Goal: Complete application form: Complete application form

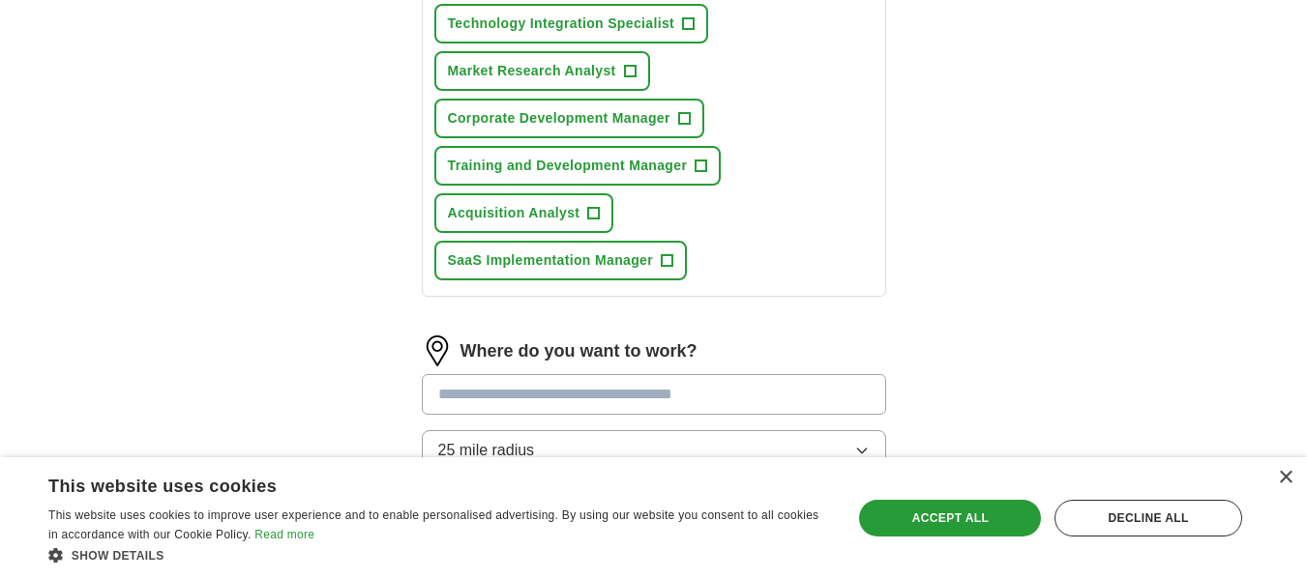
scroll to position [580, 0]
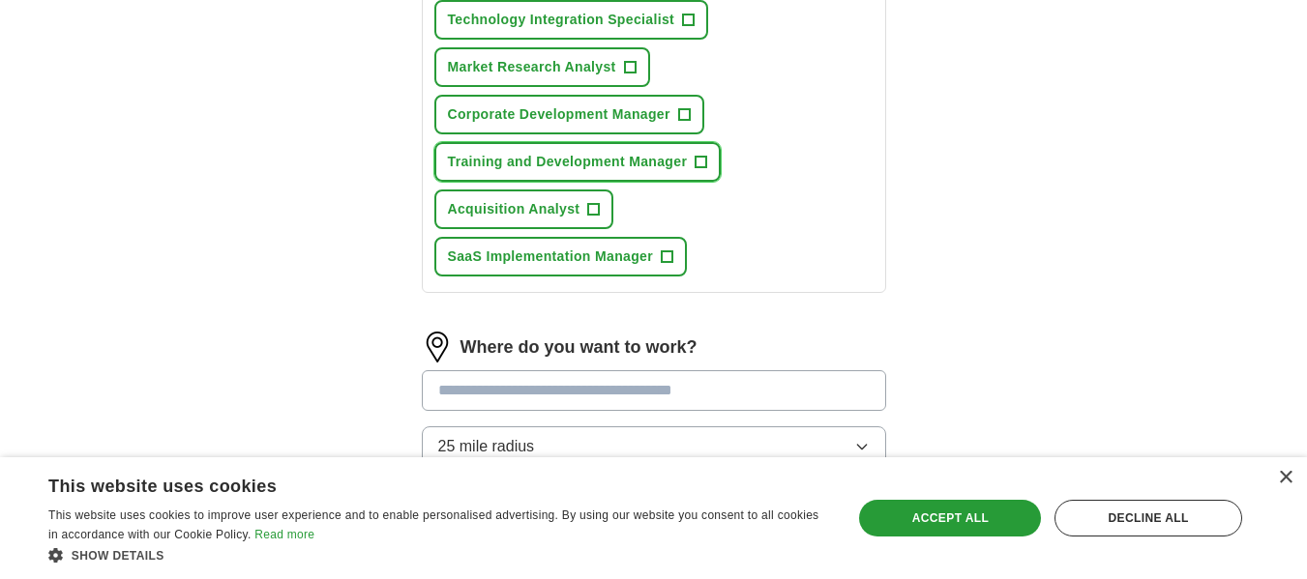
click at [704, 161] on span "+" at bounding box center [701, 162] width 12 height 15
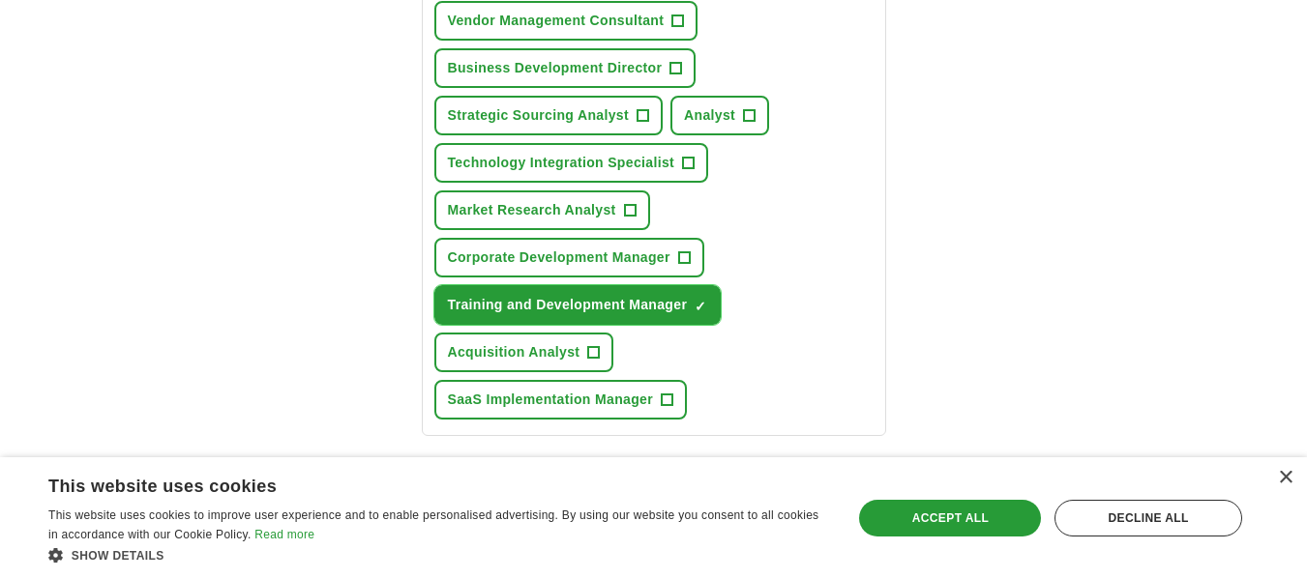
scroll to position [387, 0]
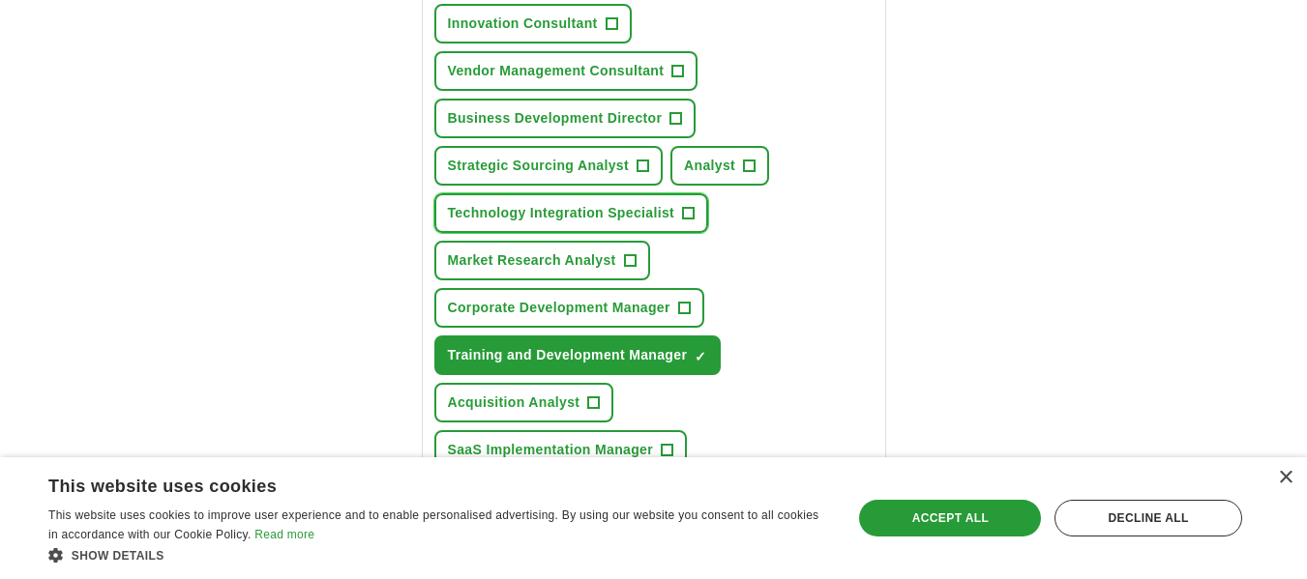
click at [686, 210] on span "+" at bounding box center [689, 213] width 12 height 15
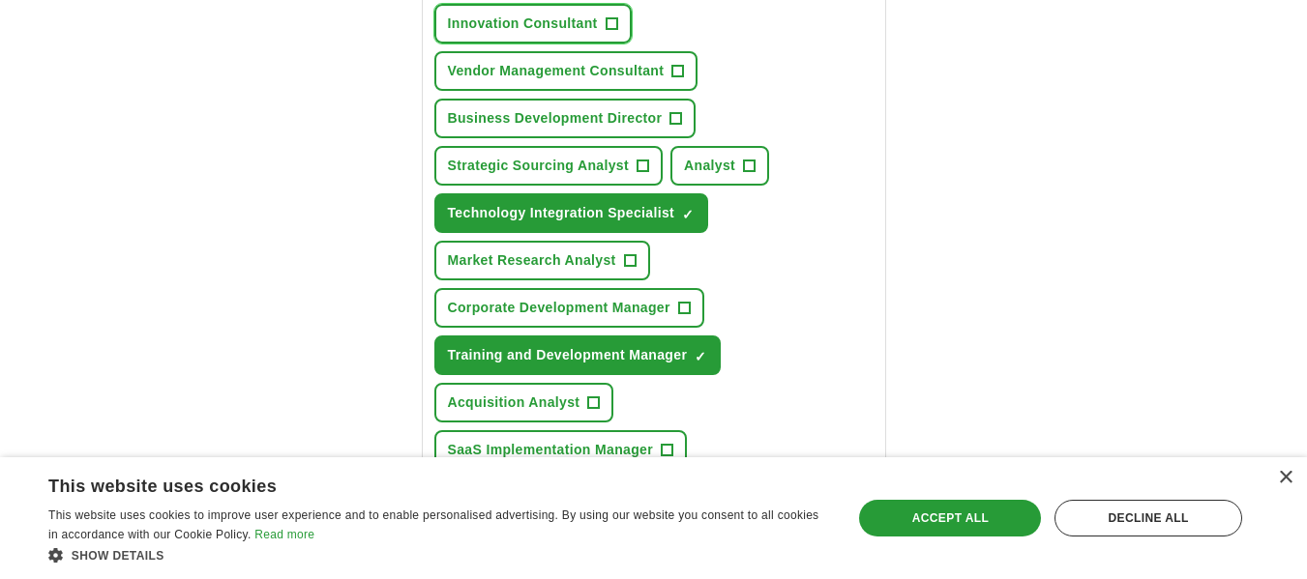
click at [608, 22] on span "+" at bounding box center [611, 23] width 12 height 15
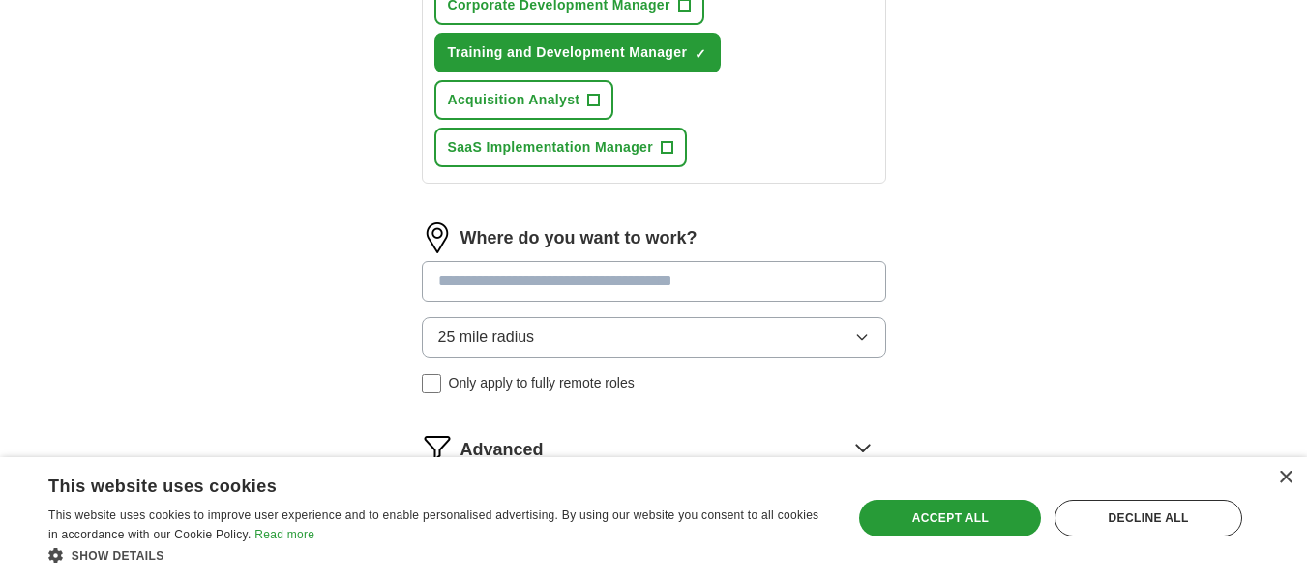
scroll to position [774, 0]
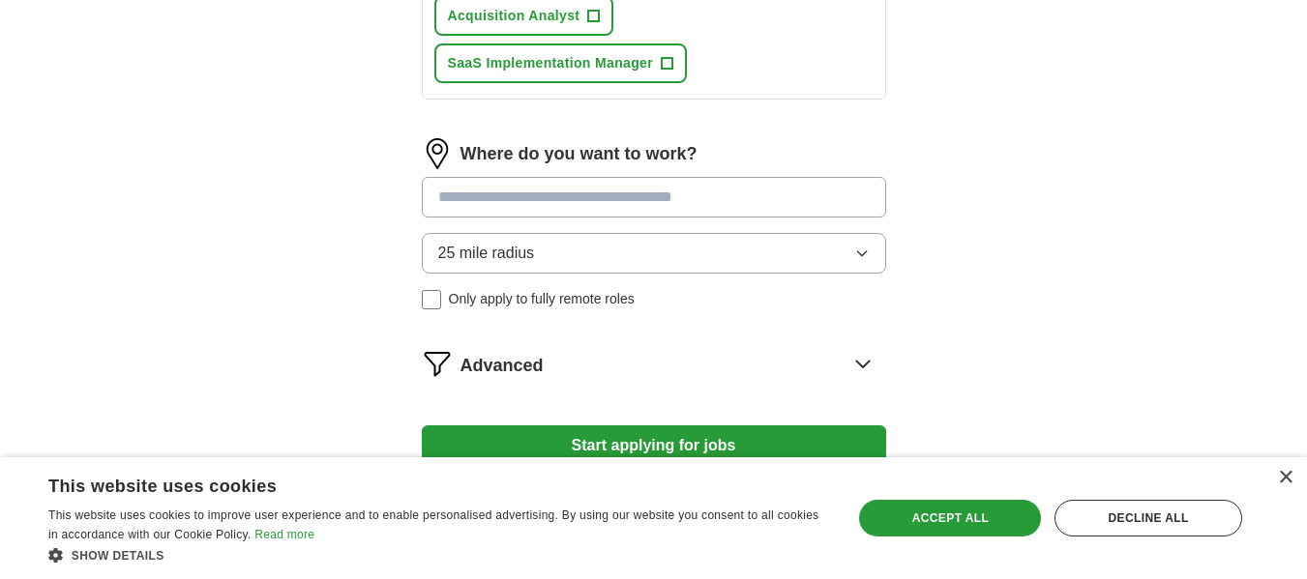
click at [699, 202] on input at bounding box center [654, 197] width 464 height 41
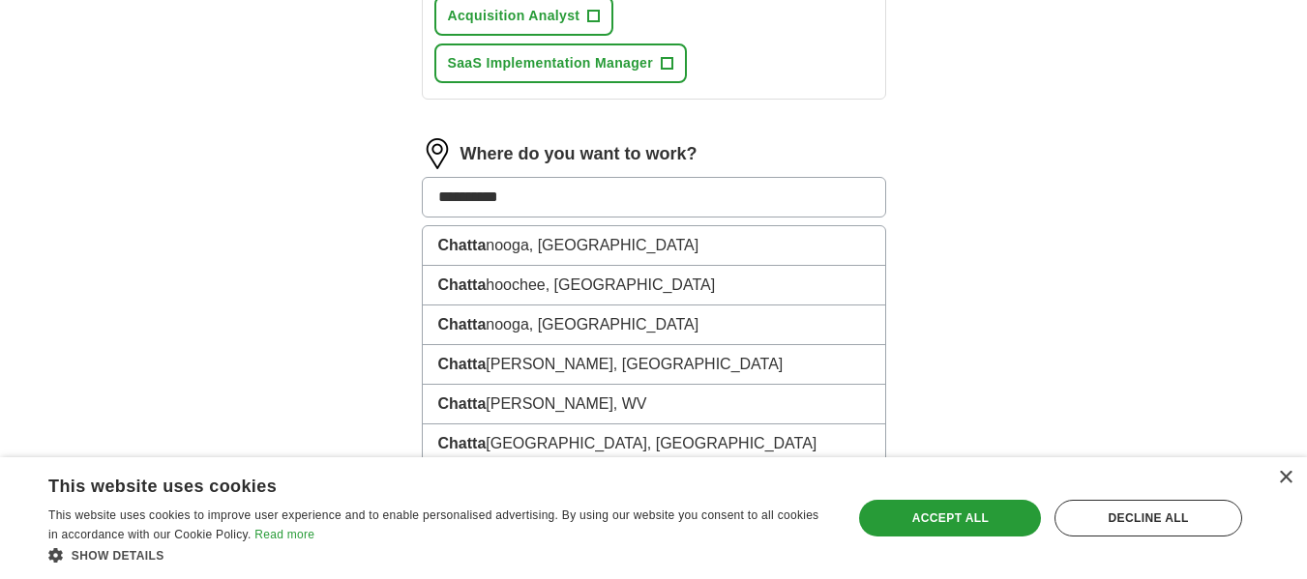
type input "**********"
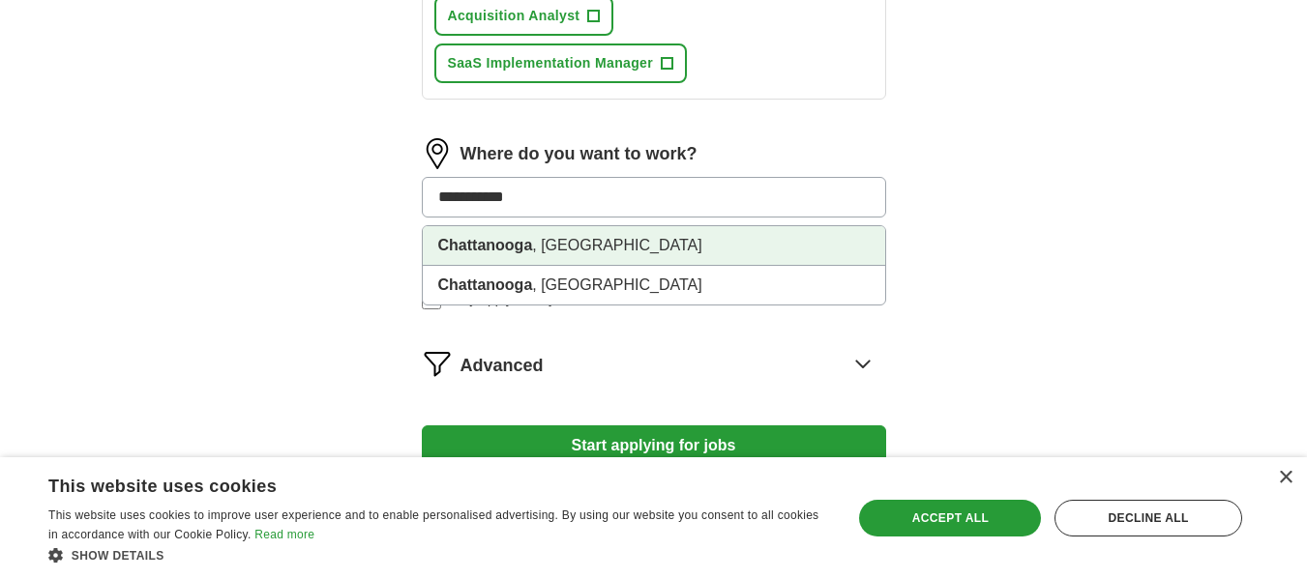
click at [636, 250] on li "[GEOGRAPHIC_DATA] , [GEOGRAPHIC_DATA]" at bounding box center [654, 246] width 462 height 40
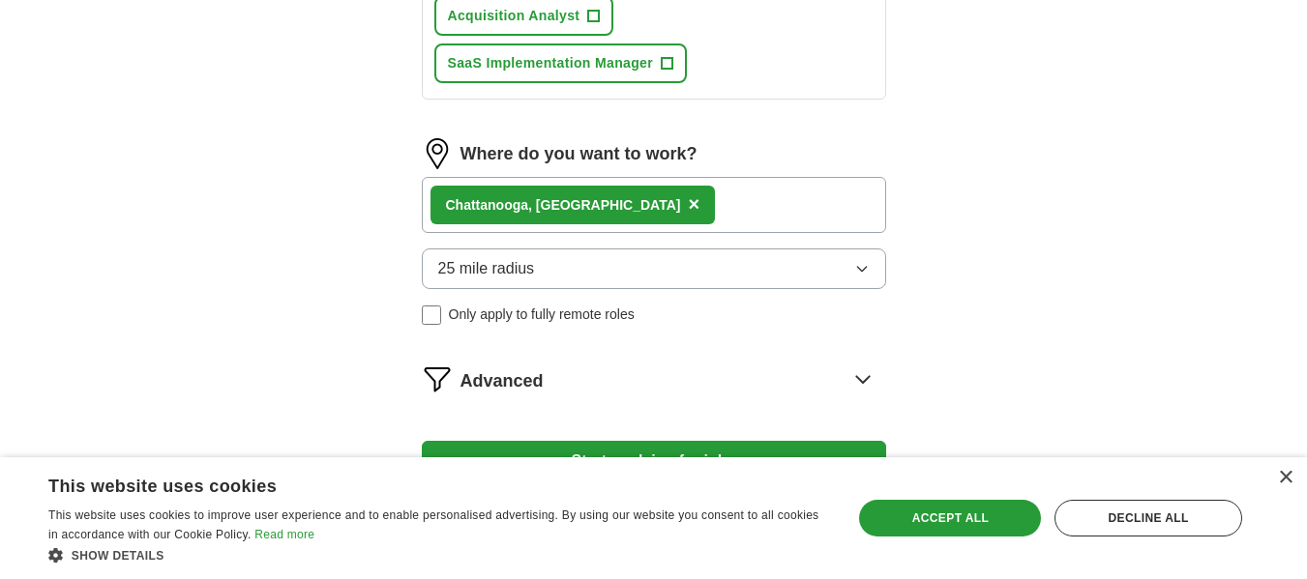
click at [609, 265] on button "25 mile radius" at bounding box center [654, 269] width 464 height 41
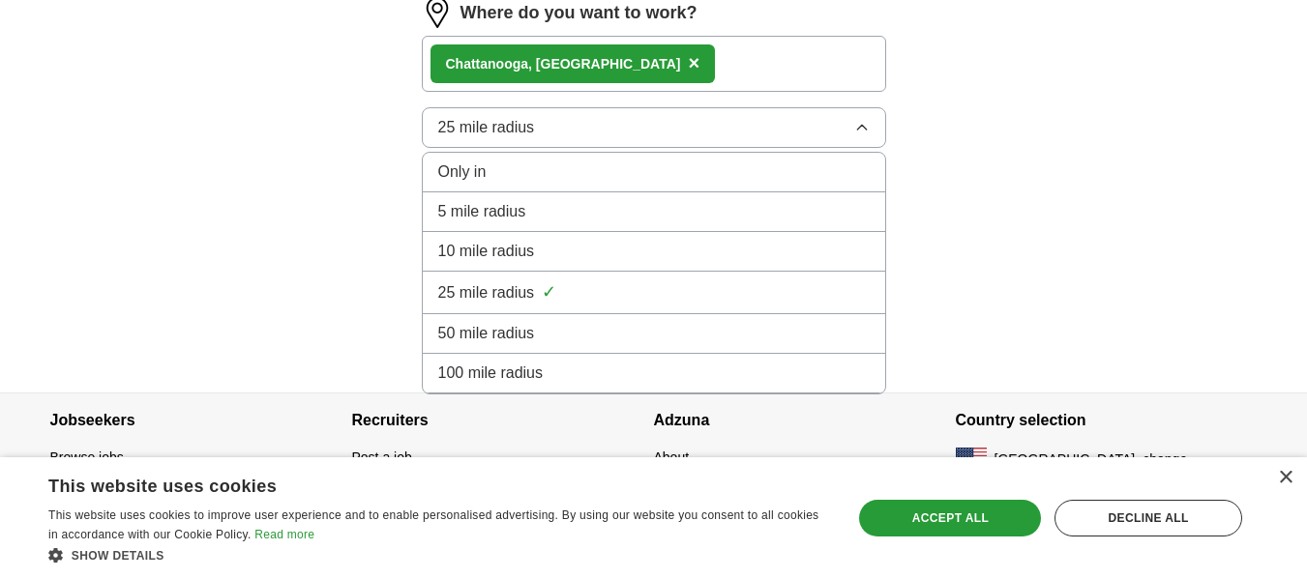
scroll to position [924, 0]
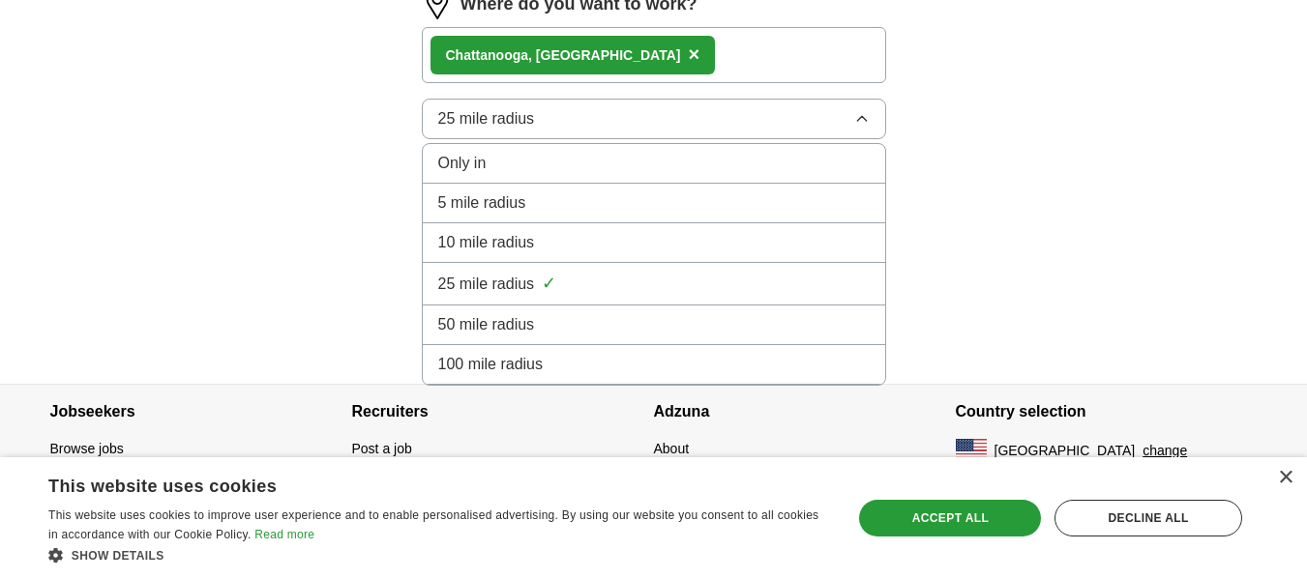
click at [592, 360] on div "100 mile radius" at bounding box center [653, 364] width 431 height 23
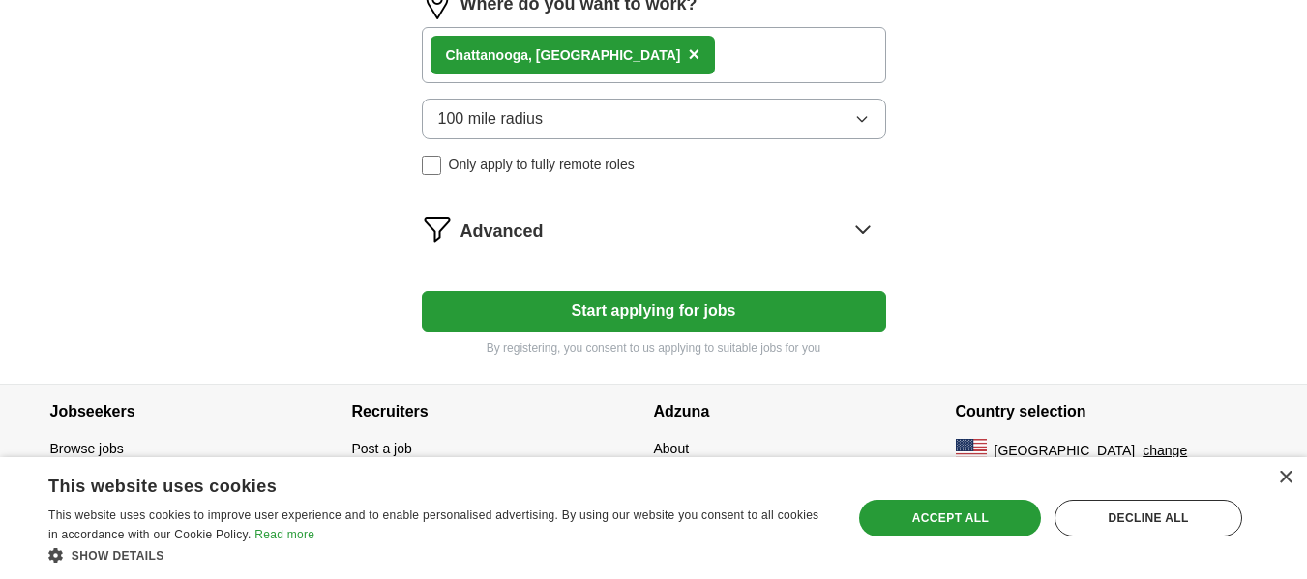
click at [549, 166] on span "Only apply to fully remote roles" at bounding box center [542, 165] width 186 height 20
click at [856, 232] on icon at bounding box center [862, 229] width 31 height 31
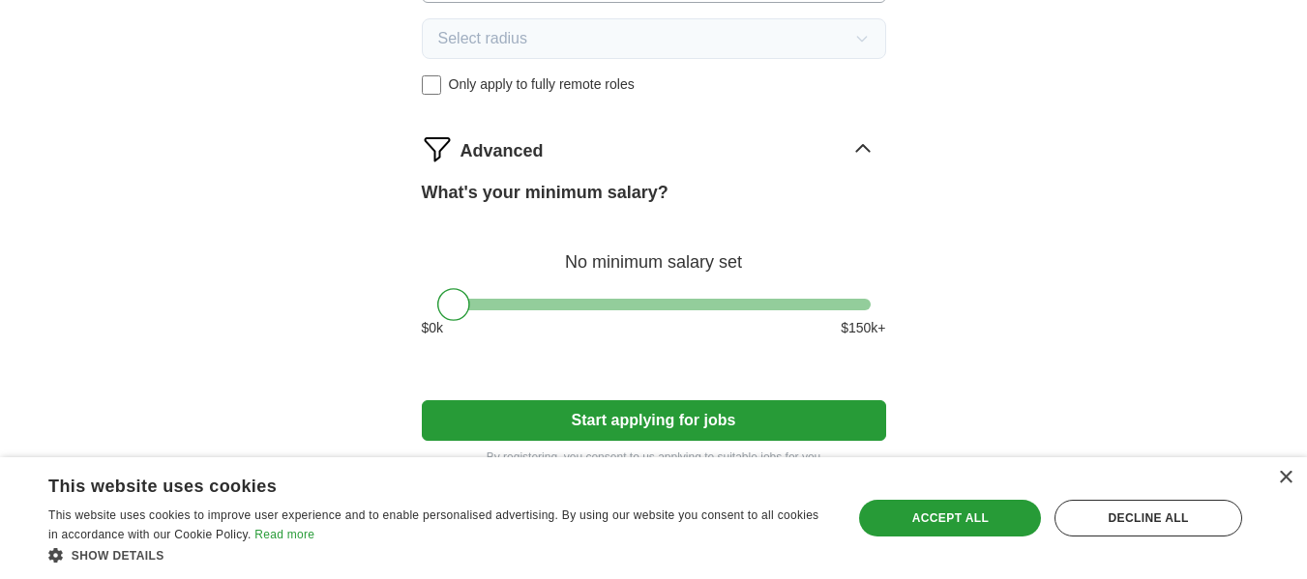
scroll to position [1113, 0]
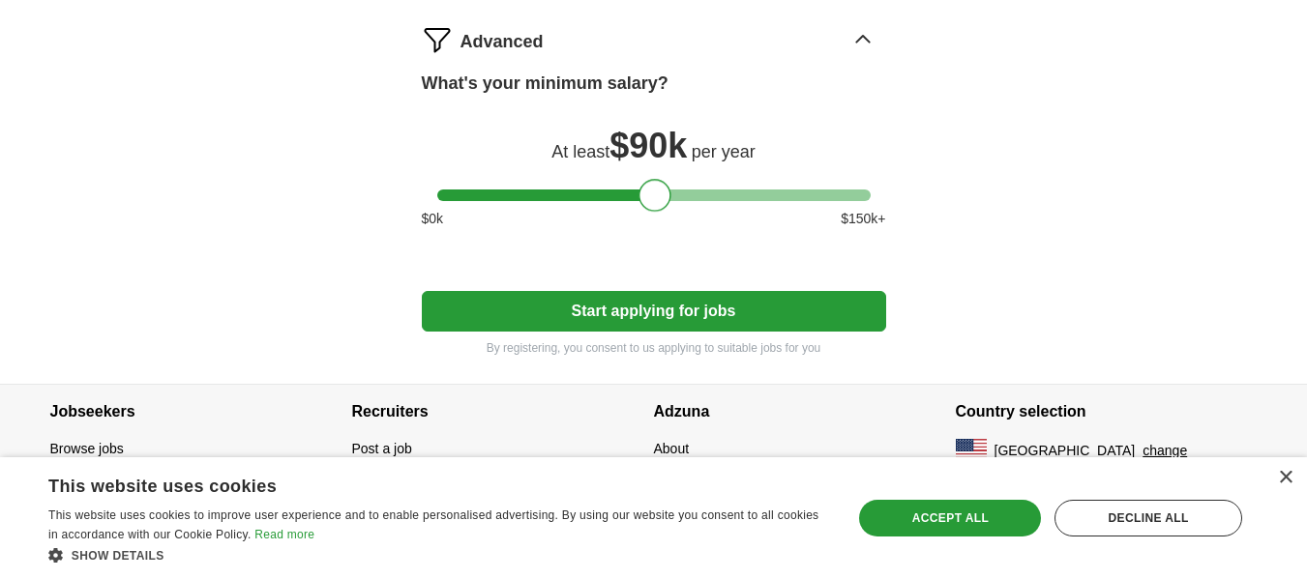
drag, startPoint x: 452, startPoint y: 195, endPoint x: 653, endPoint y: 206, distance: 201.4
click at [653, 206] on div at bounding box center [654, 195] width 33 height 33
click at [657, 300] on button "Start applying for jobs" at bounding box center [654, 311] width 464 height 41
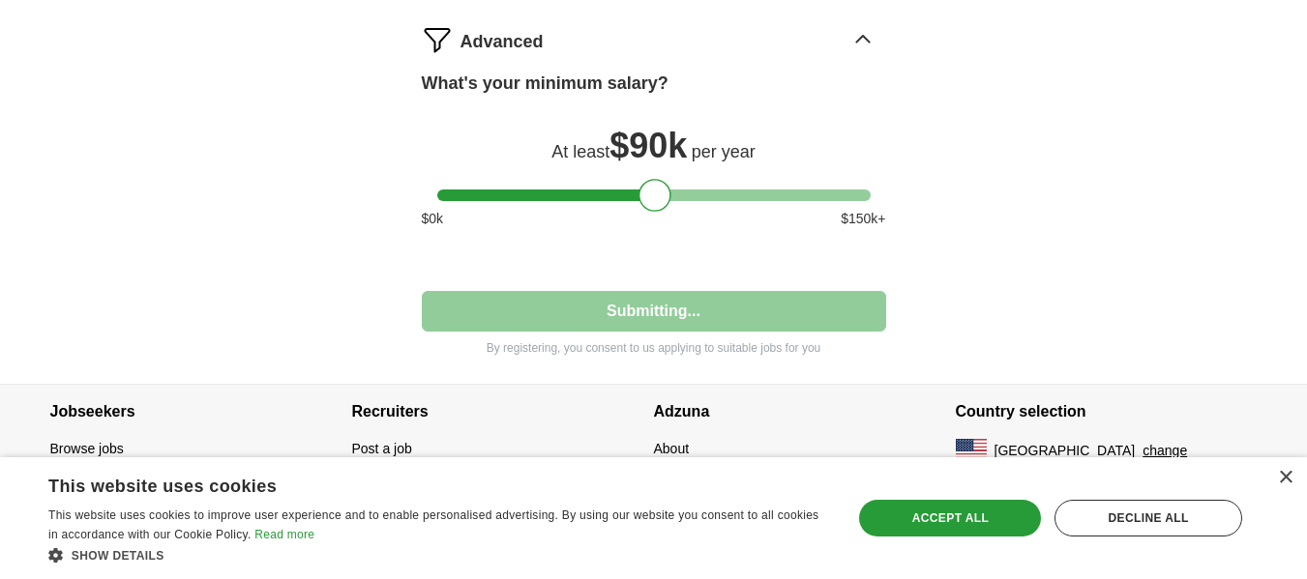
select select "**"
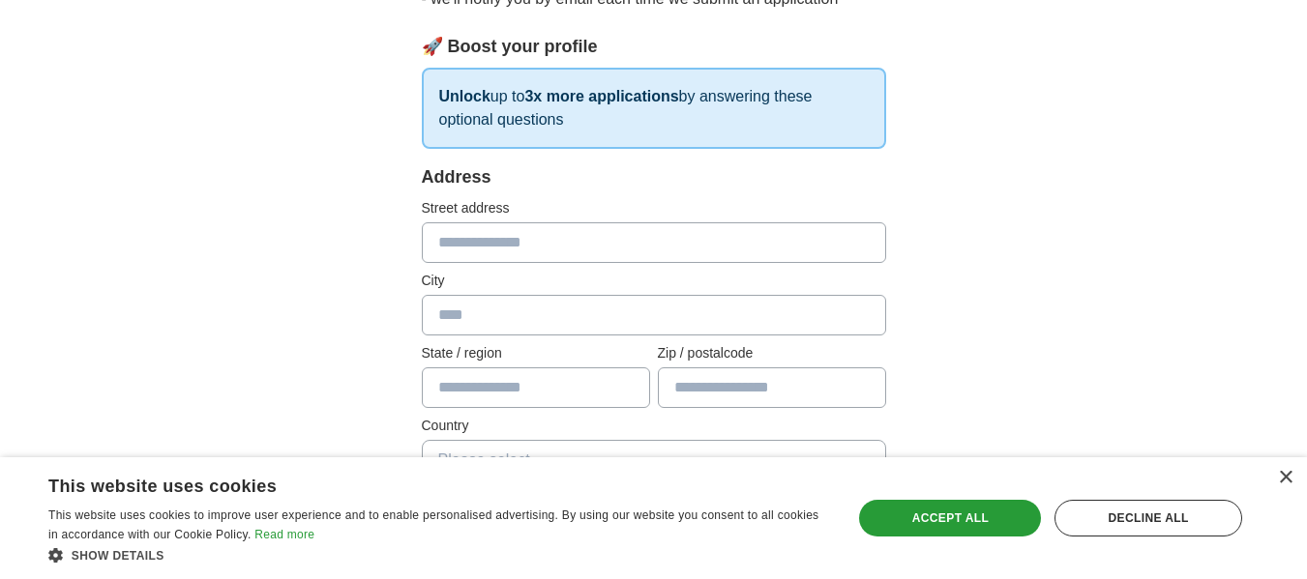
scroll to position [290, 0]
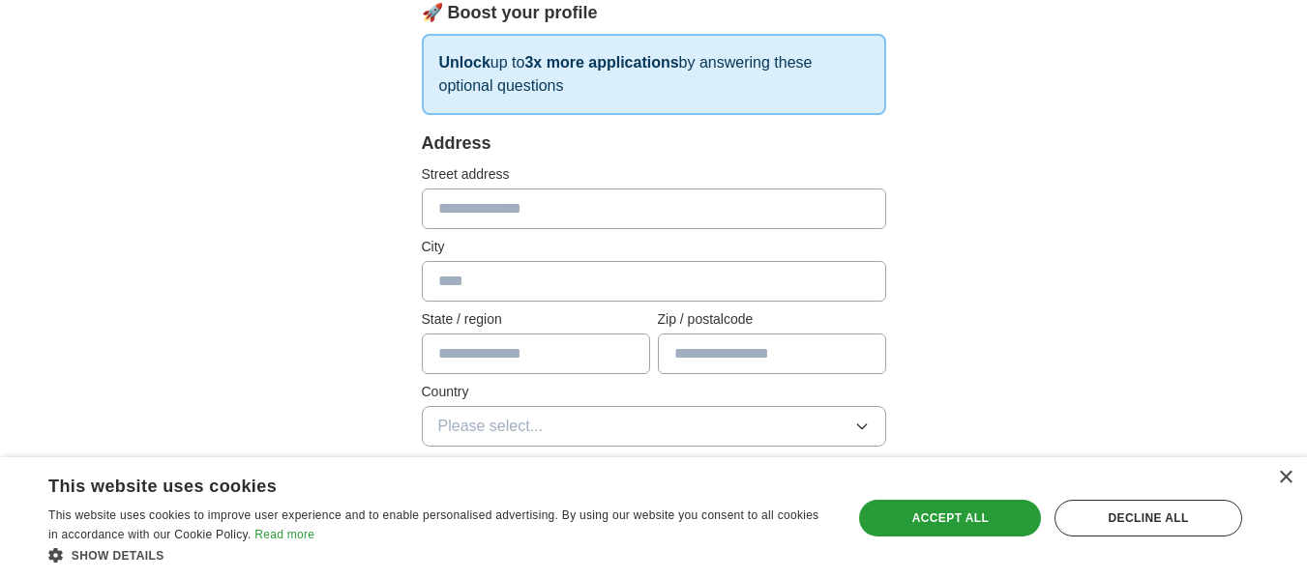
click at [714, 209] on input "text" at bounding box center [654, 209] width 464 height 41
type input "**********"
type input "*********"
type input "*****"
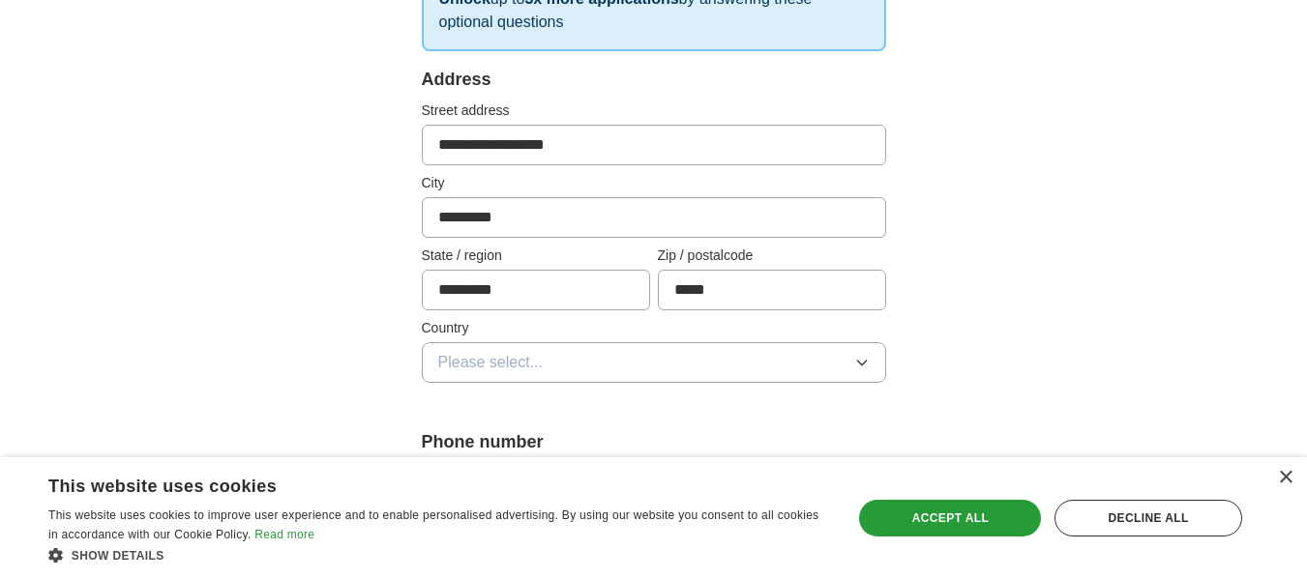
scroll to position [387, 0]
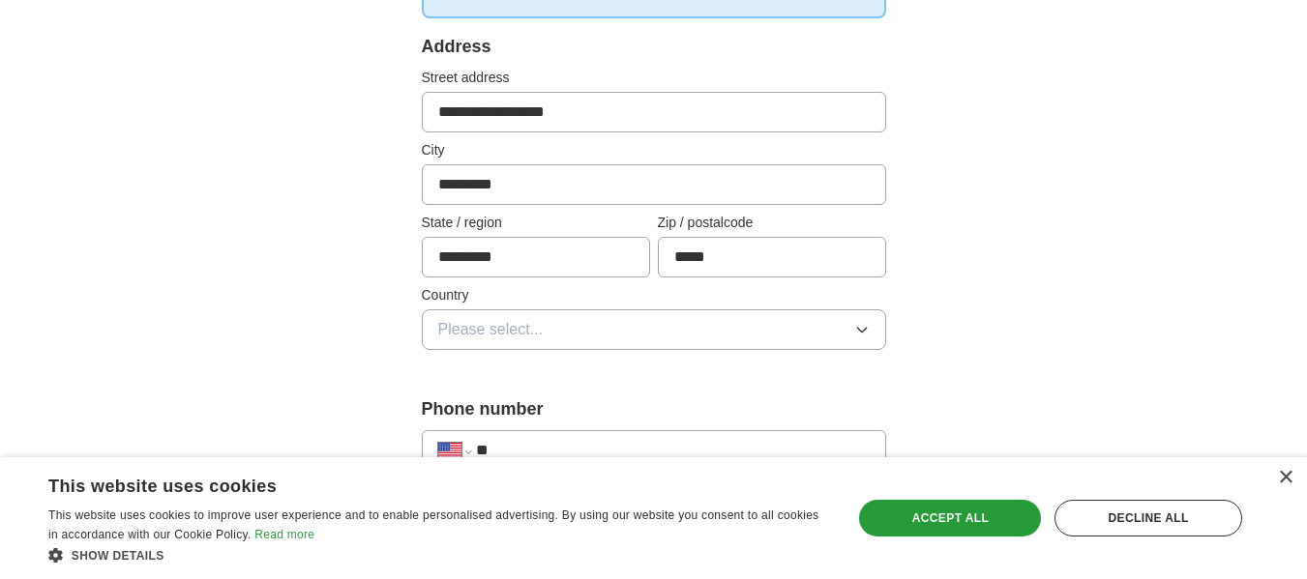
click at [861, 315] on button "Please select..." at bounding box center [654, 329] width 464 height 41
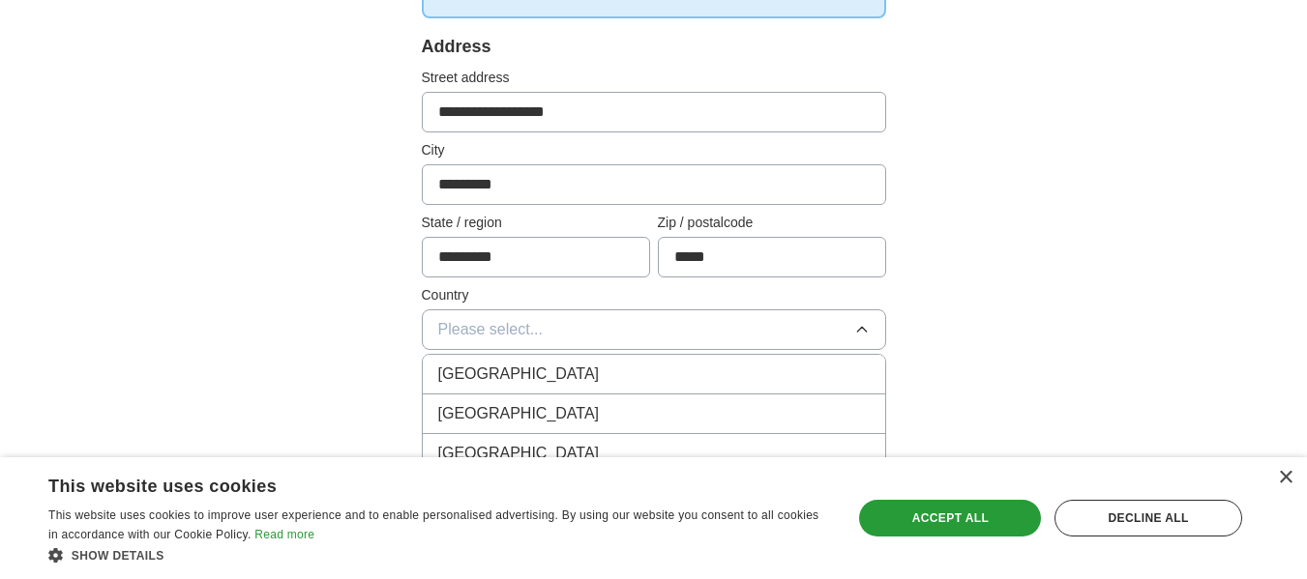
click at [722, 404] on div "[GEOGRAPHIC_DATA]" at bounding box center [653, 413] width 431 height 23
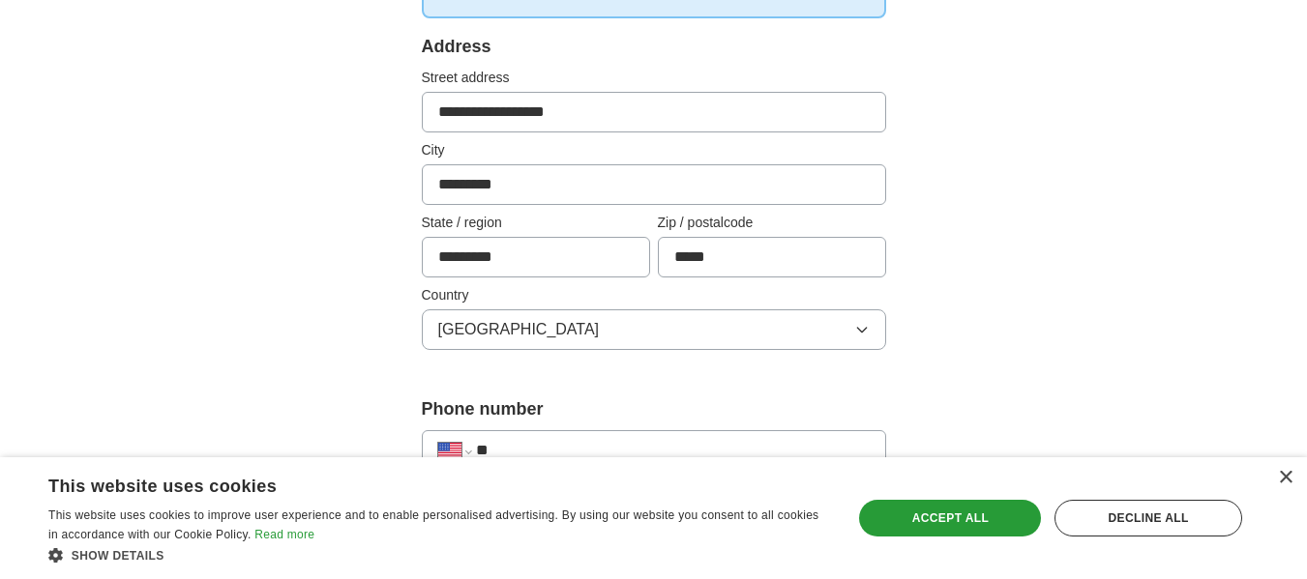
scroll to position [580, 0]
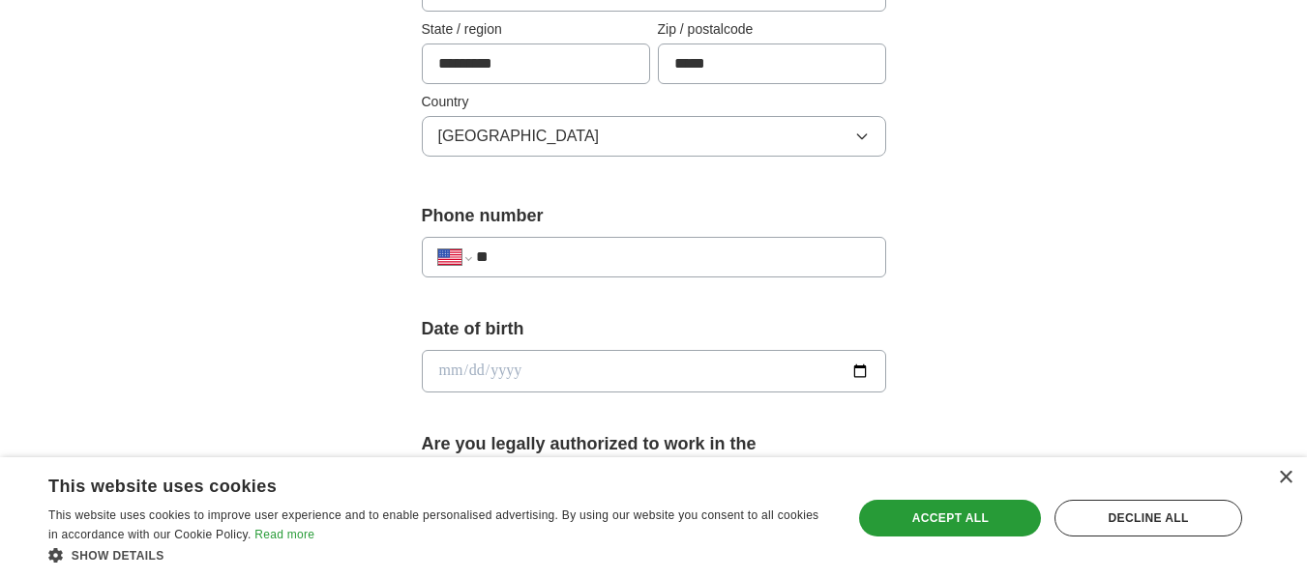
click at [667, 256] on input "**" at bounding box center [672, 257] width 393 height 23
type input "**********"
click at [747, 378] on input "date" at bounding box center [654, 371] width 464 height 43
type input "**********"
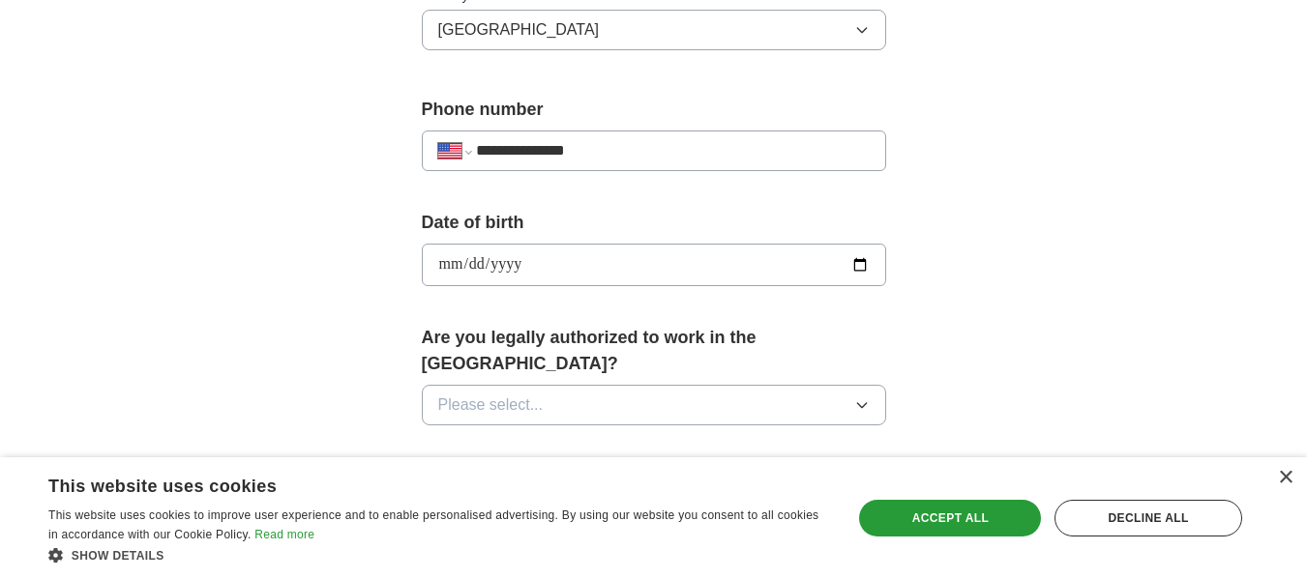
scroll to position [774, 0]
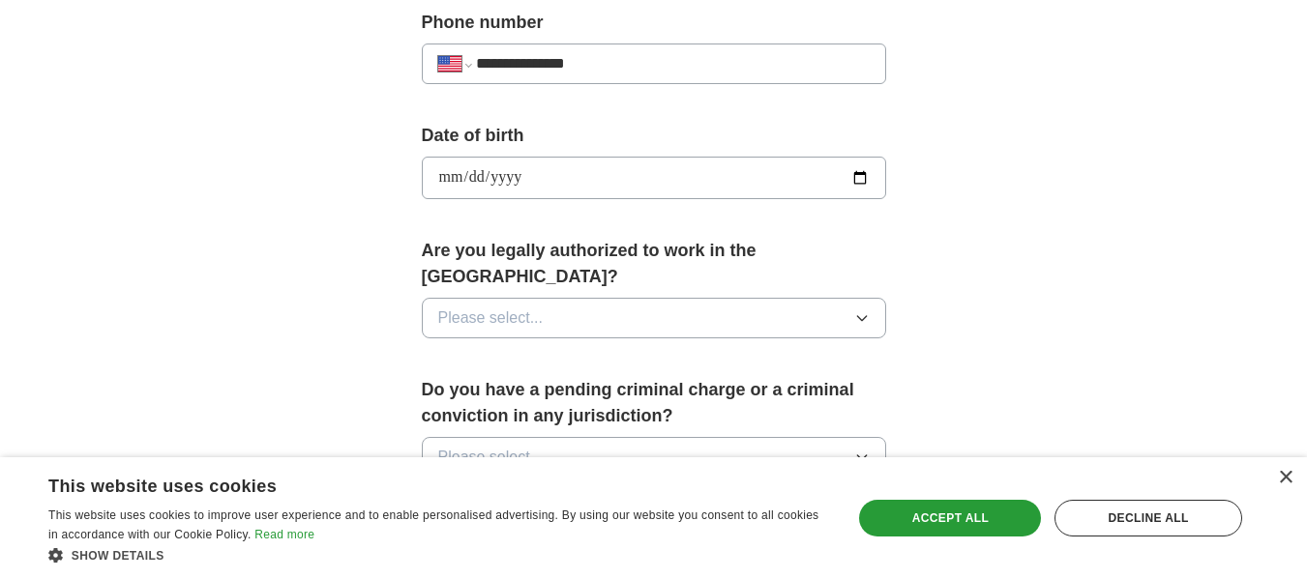
click at [865, 310] on icon "button" at bounding box center [861, 317] width 15 height 15
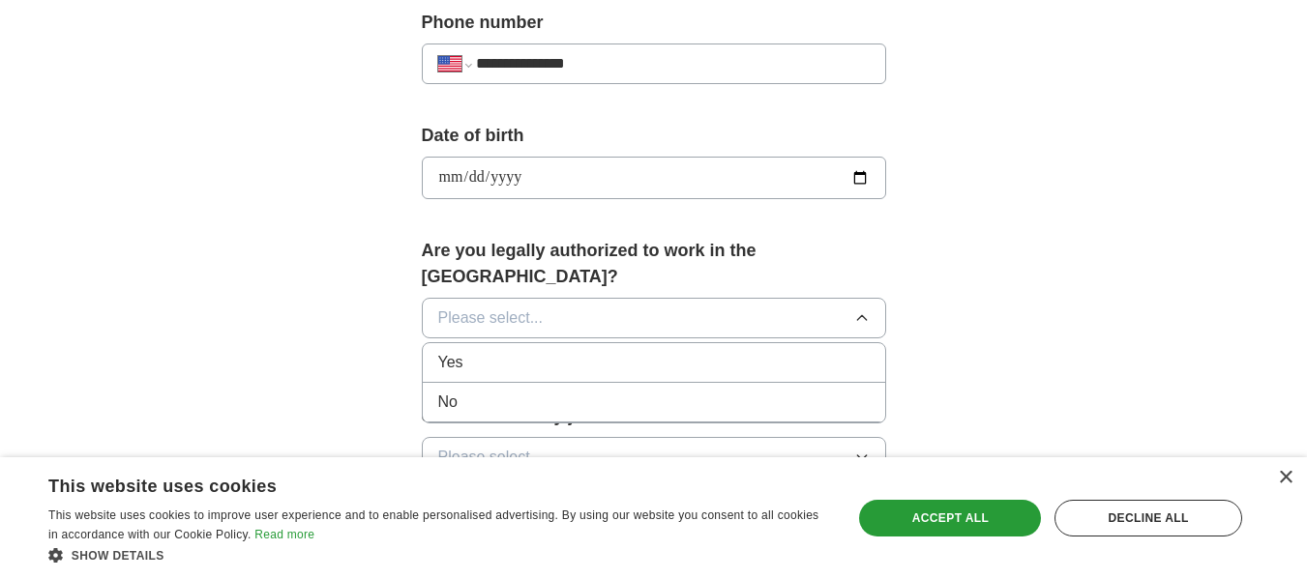
click at [820, 351] on div "Yes" at bounding box center [653, 362] width 431 height 23
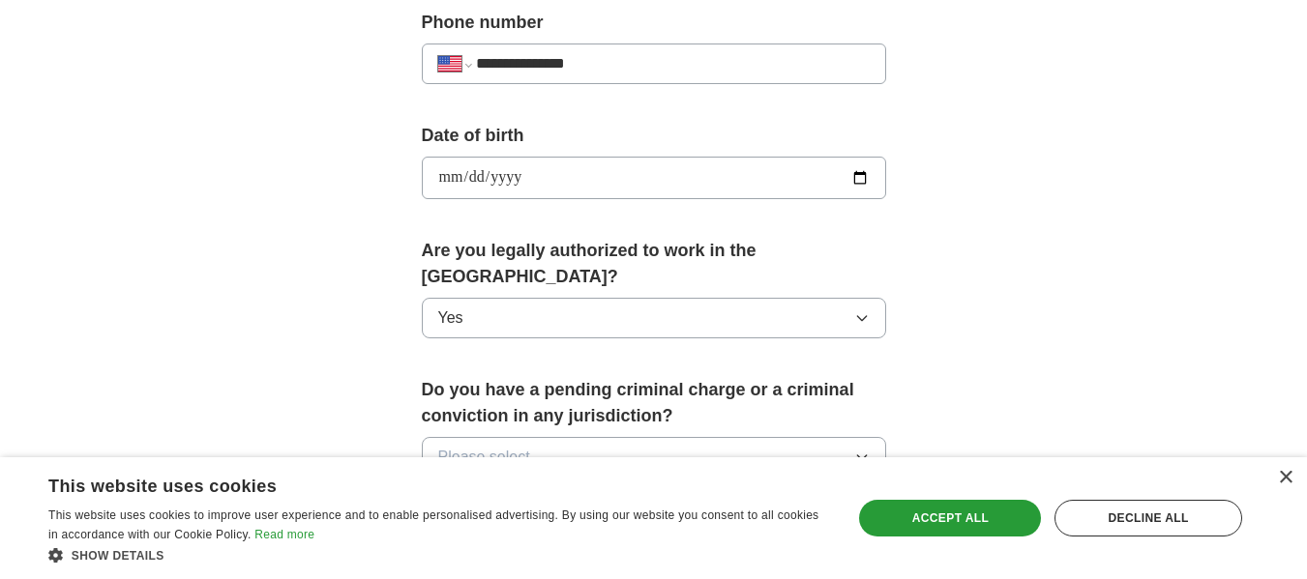
scroll to position [967, 0]
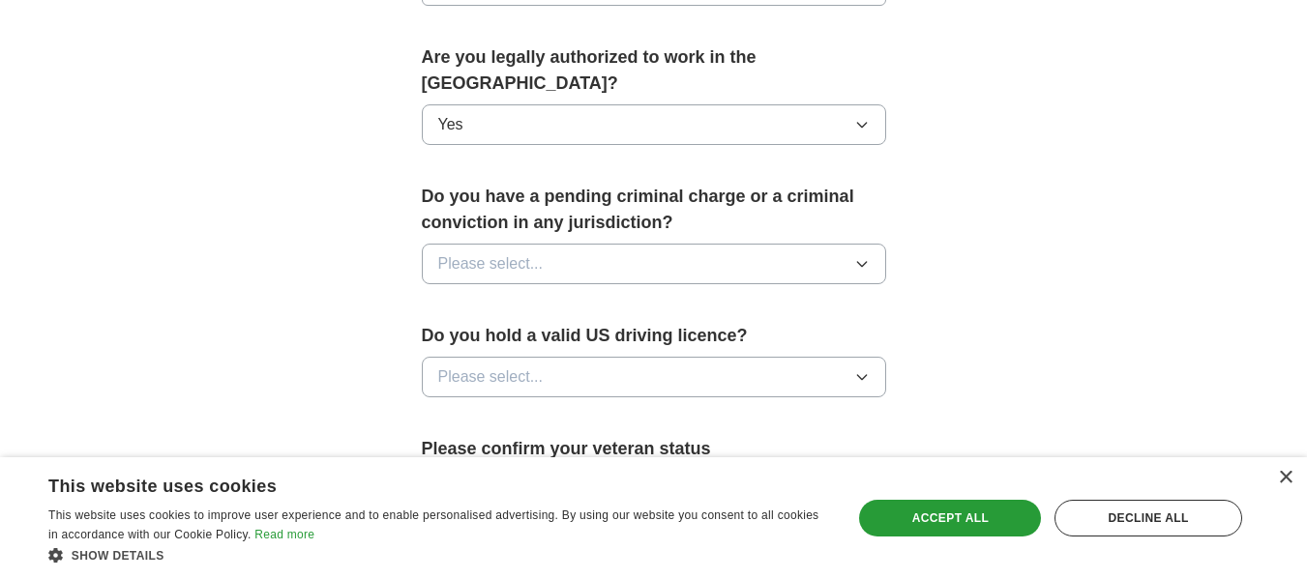
click at [852, 244] on button "Please select..." at bounding box center [654, 264] width 464 height 41
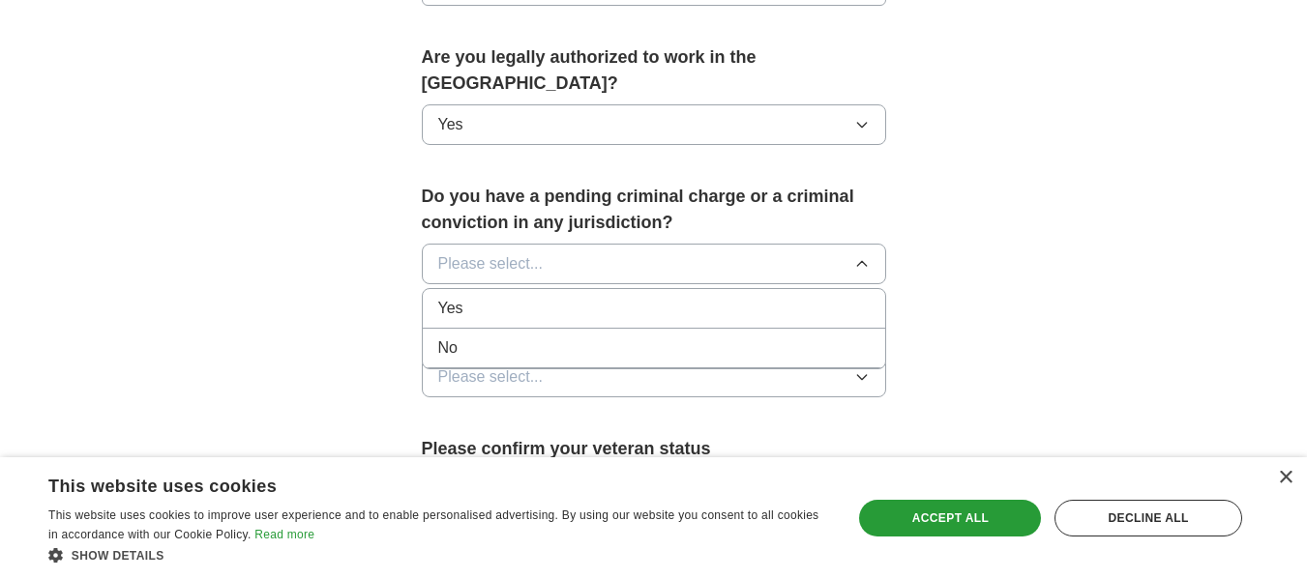
click at [754, 337] on div "No" at bounding box center [653, 348] width 431 height 23
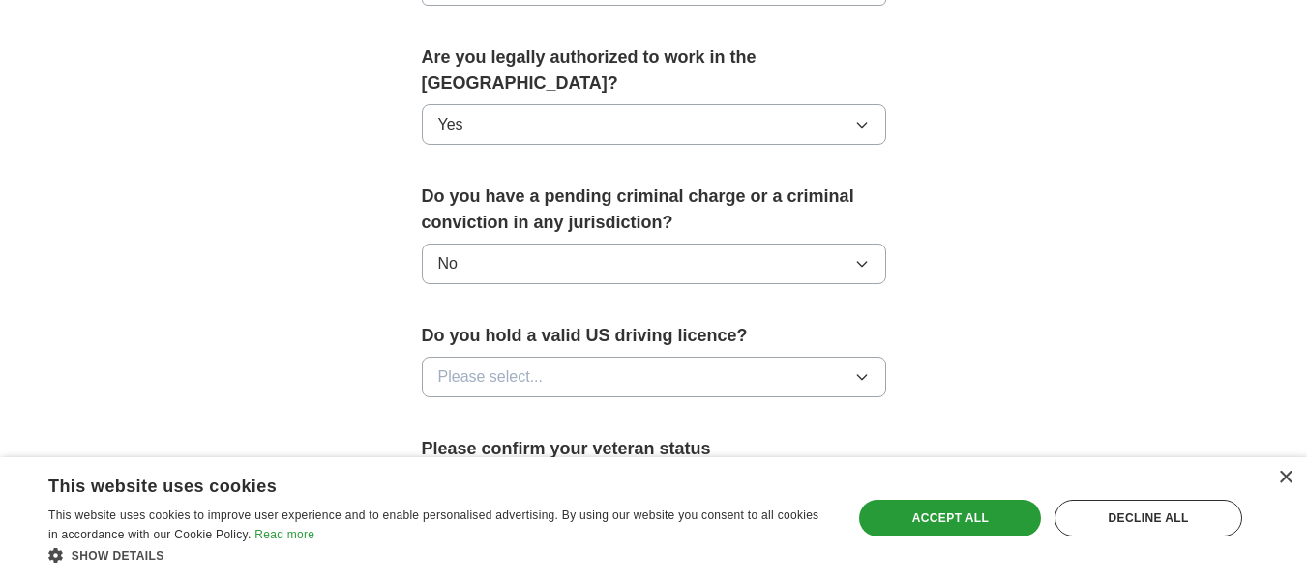
click at [855, 369] on icon "button" at bounding box center [861, 376] width 15 height 15
click at [787, 410] on div "Yes" at bounding box center [653, 421] width 431 height 23
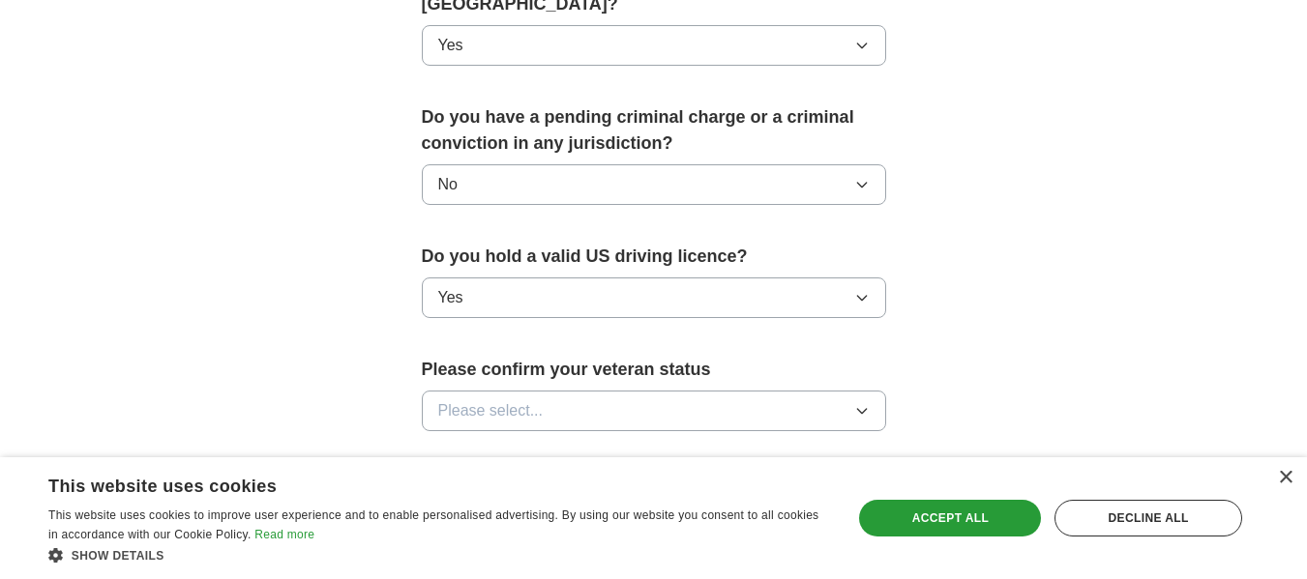
scroll to position [1161, 0]
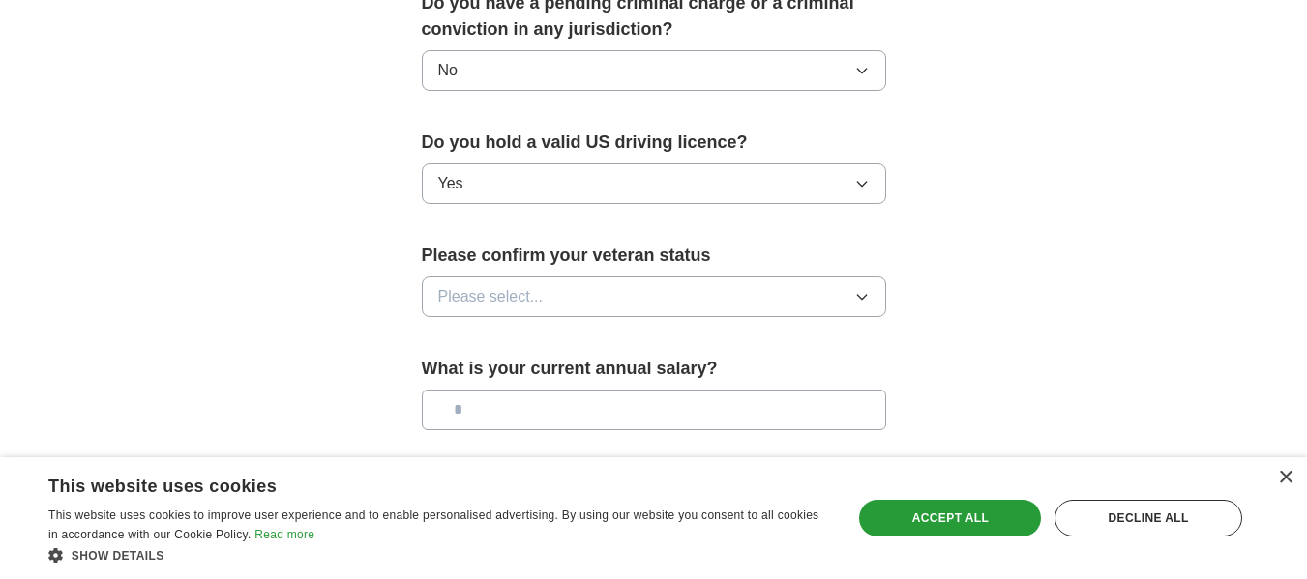
click at [856, 277] on button "Please select..." at bounding box center [654, 297] width 464 height 41
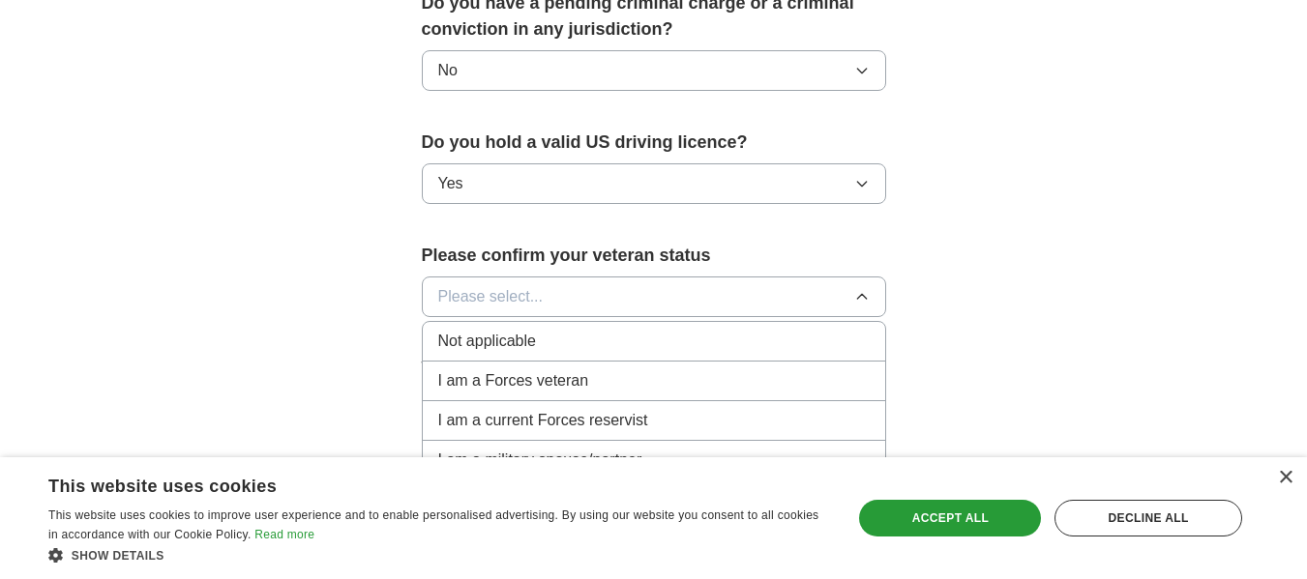
click at [691, 330] on div "Not applicable" at bounding box center [653, 341] width 431 height 23
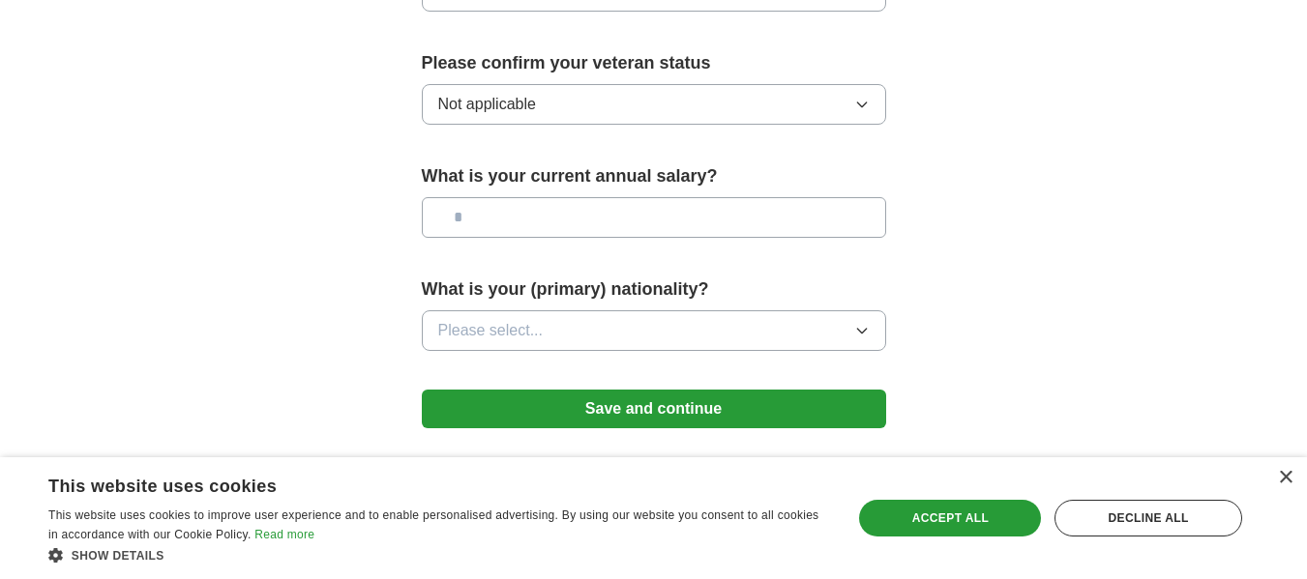
scroll to position [1354, 0]
click at [867, 312] on button "Please select..." at bounding box center [654, 329] width 464 height 41
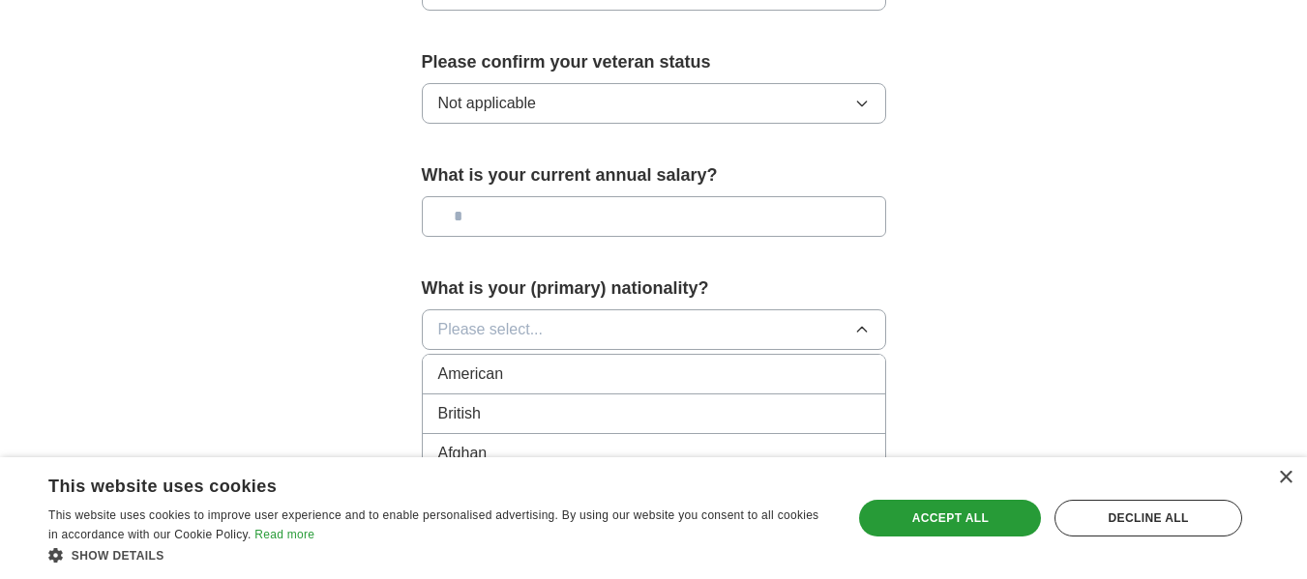
click at [795, 363] on div "American" at bounding box center [653, 374] width 431 height 23
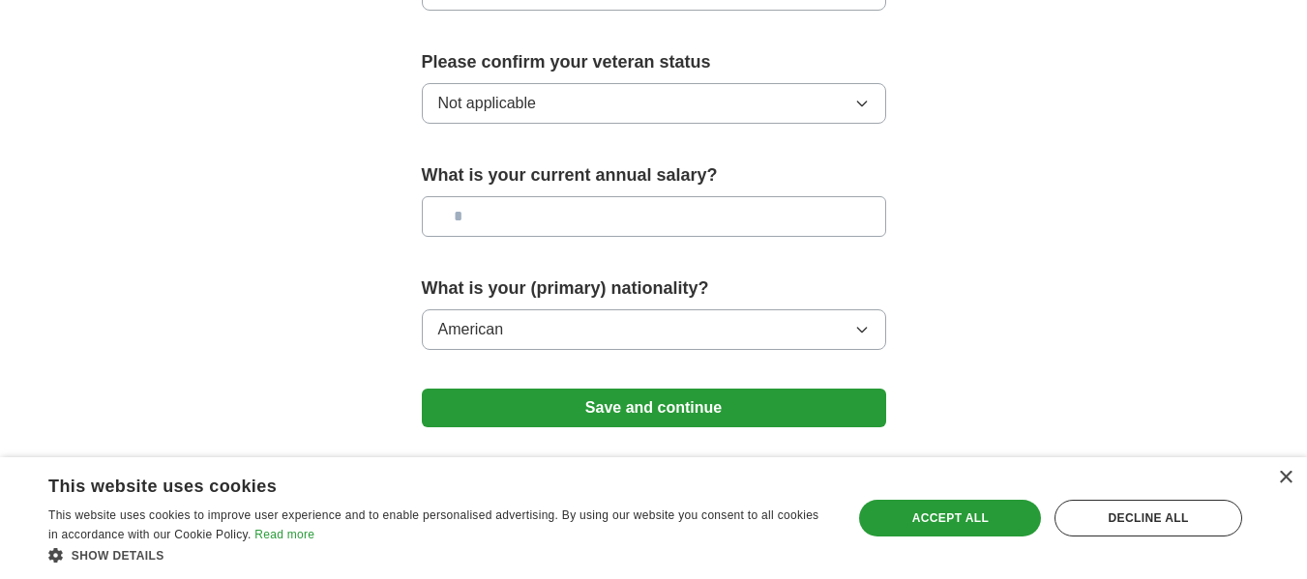
click at [759, 390] on button "Save and continue" at bounding box center [654, 408] width 464 height 39
